Goal: Task Accomplishment & Management: Use online tool/utility

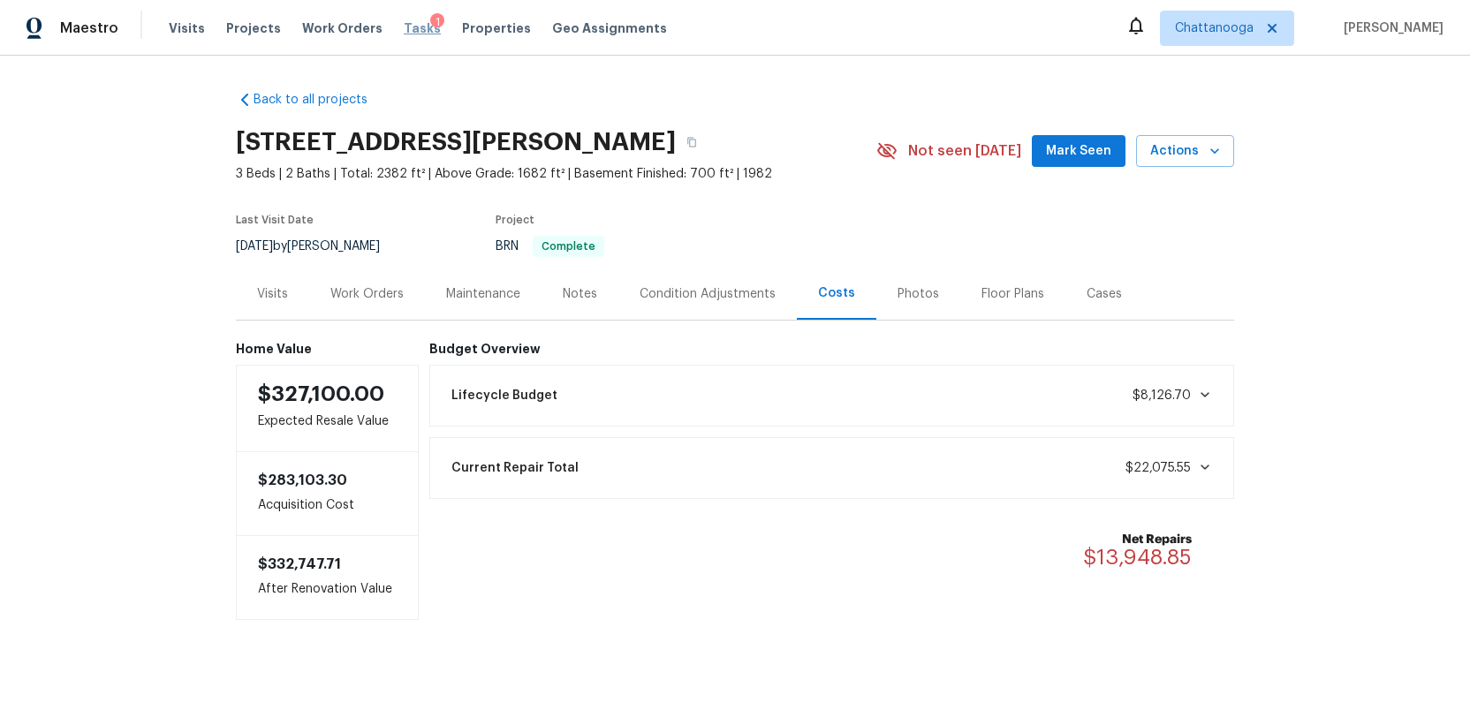
click at [404, 27] on span "Tasks" at bounding box center [422, 28] width 37 height 12
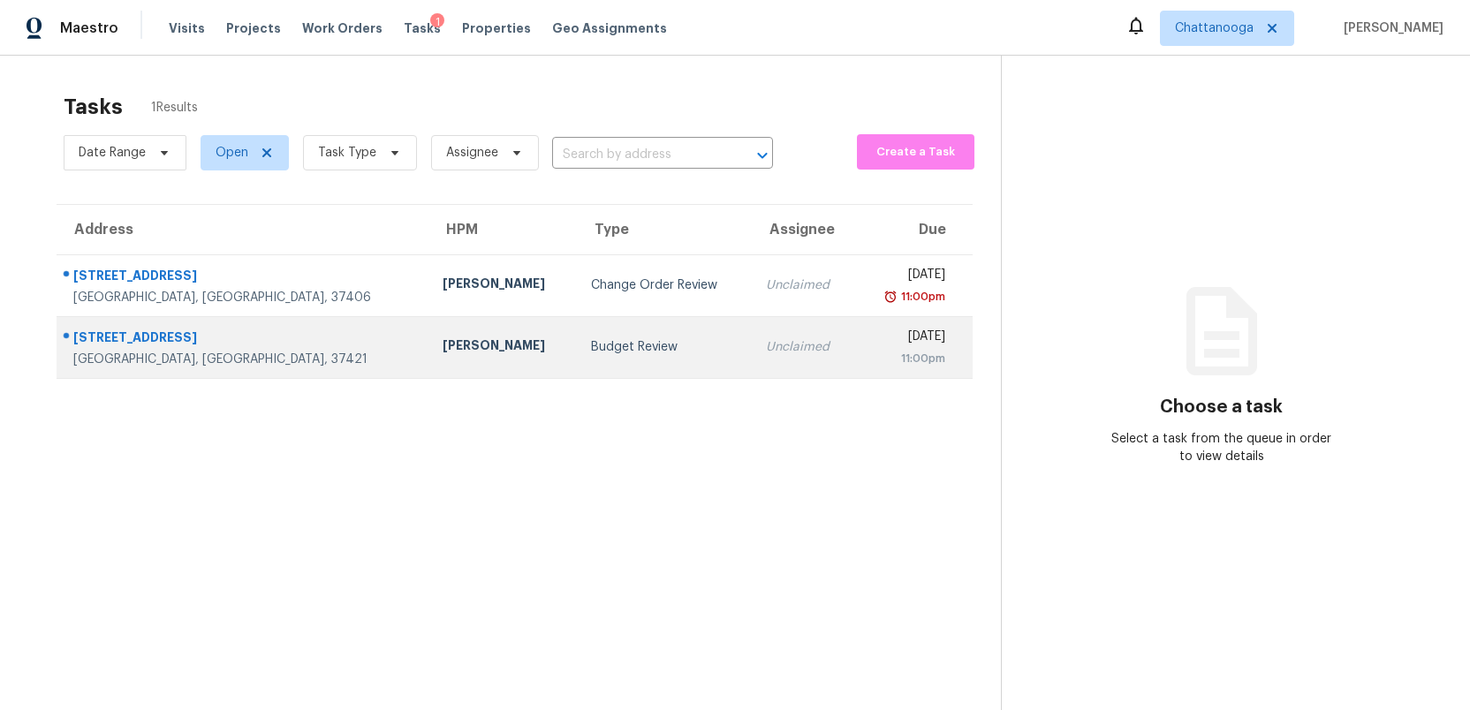
click at [766, 355] on div "Unclaimed" at bounding box center [804, 347] width 76 height 18
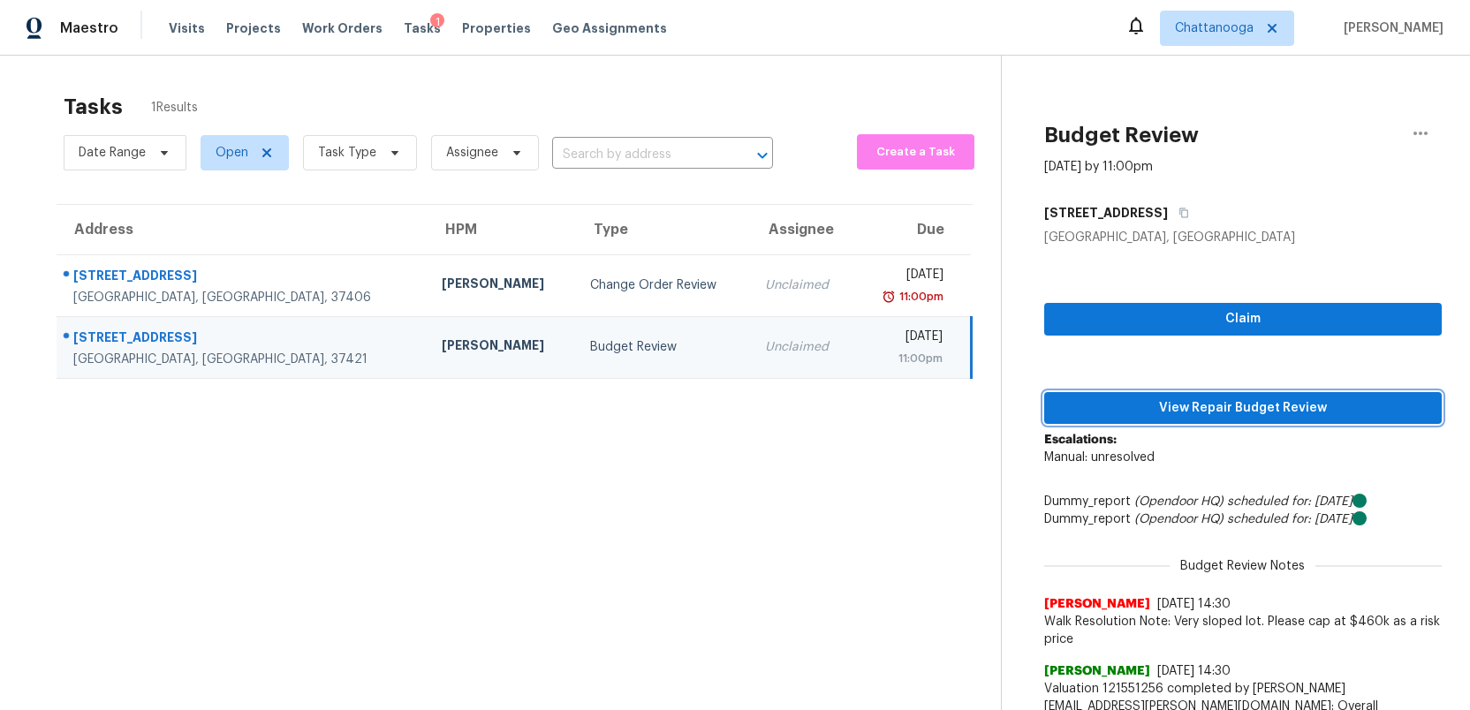
click at [1157, 412] on span "View Repair Budget Review" at bounding box center [1242, 408] width 369 height 22
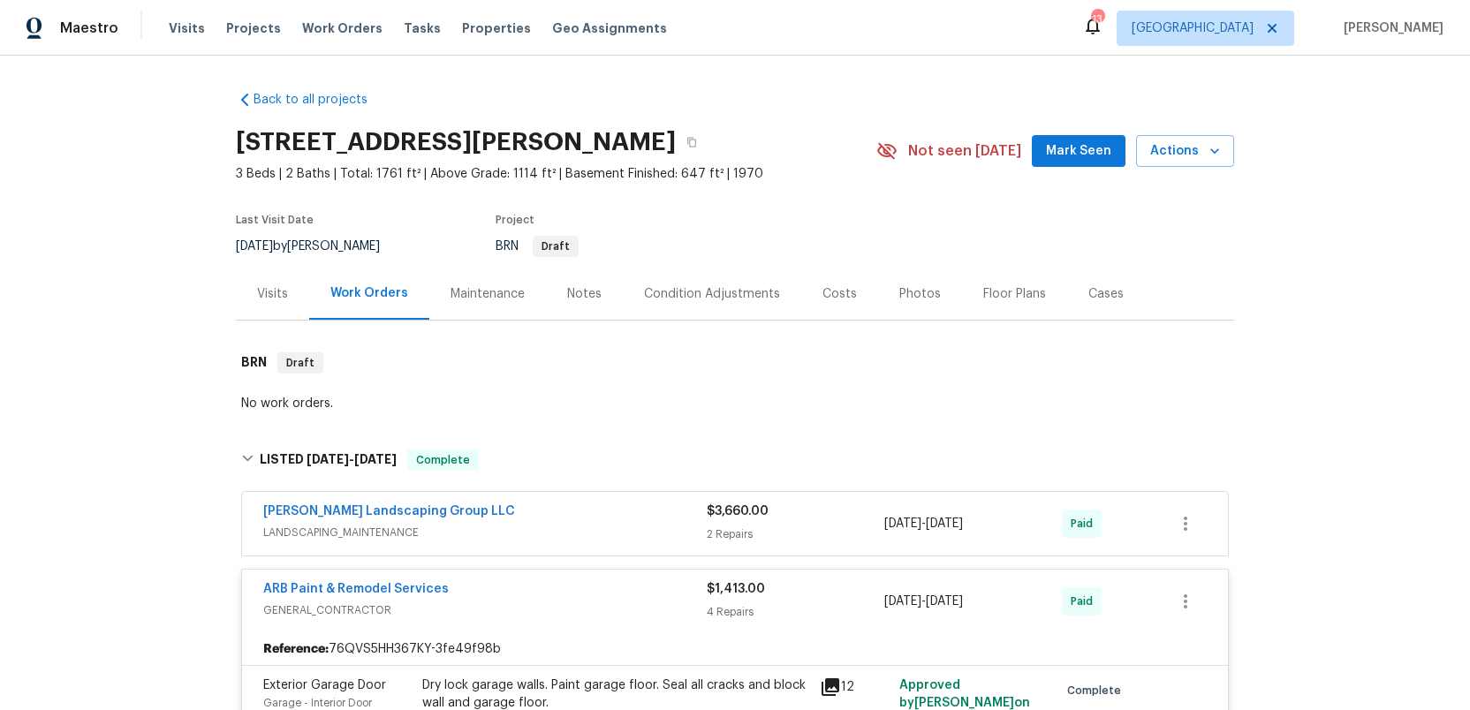
scroll to position [228, 0]
